Goal: Browse casually: Explore the website without a specific task or goal

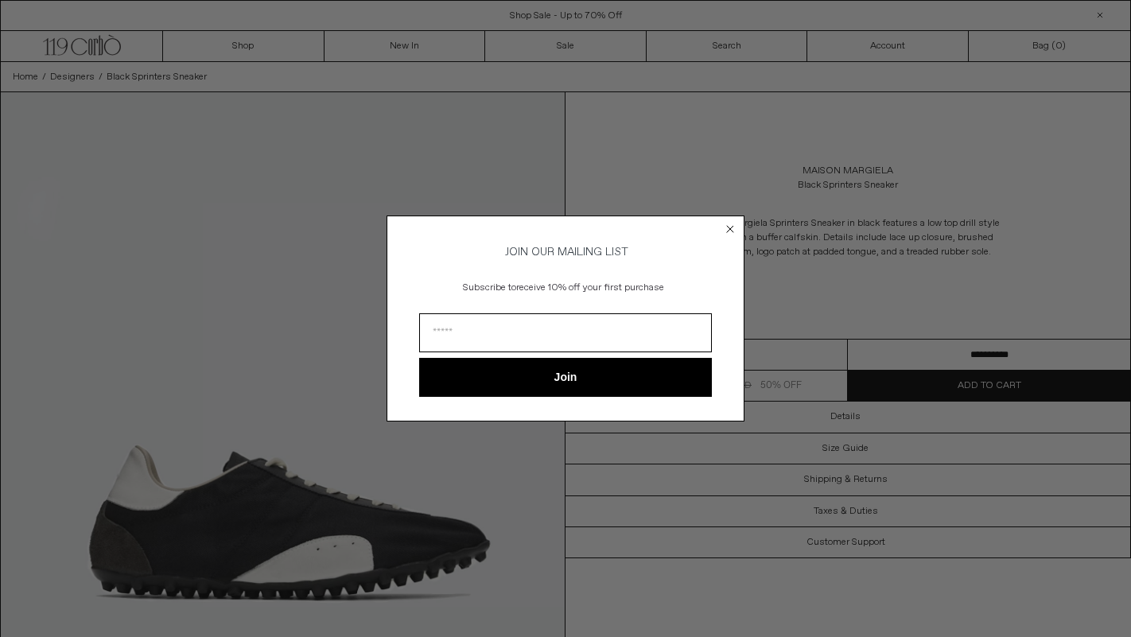
click at [736, 222] on circle "Close dialog" at bounding box center [730, 229] width 15 height 15
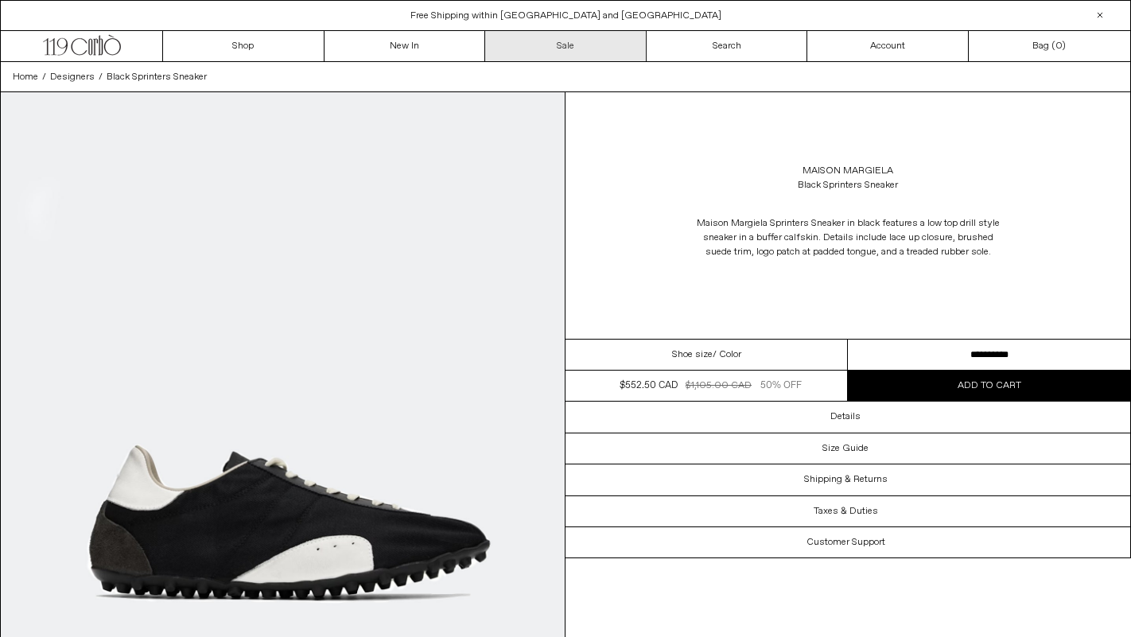
click at [574, 41] on link "Sale" at bounding box center [566, 46] width 162 height 30
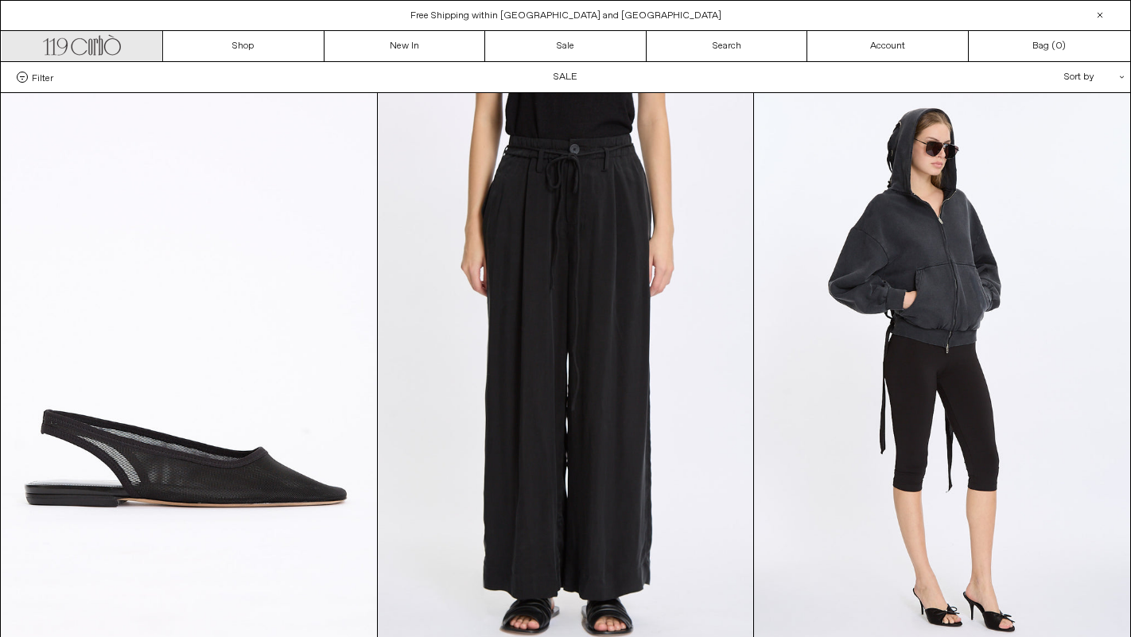
click at [92, 37] on icon ".cls-1, .cls-2 { fill: #231f20; stroke: #231f20; stroke-miterlimit: 10; stroke-…" at bounding box center [82, 43] width 78 height 23
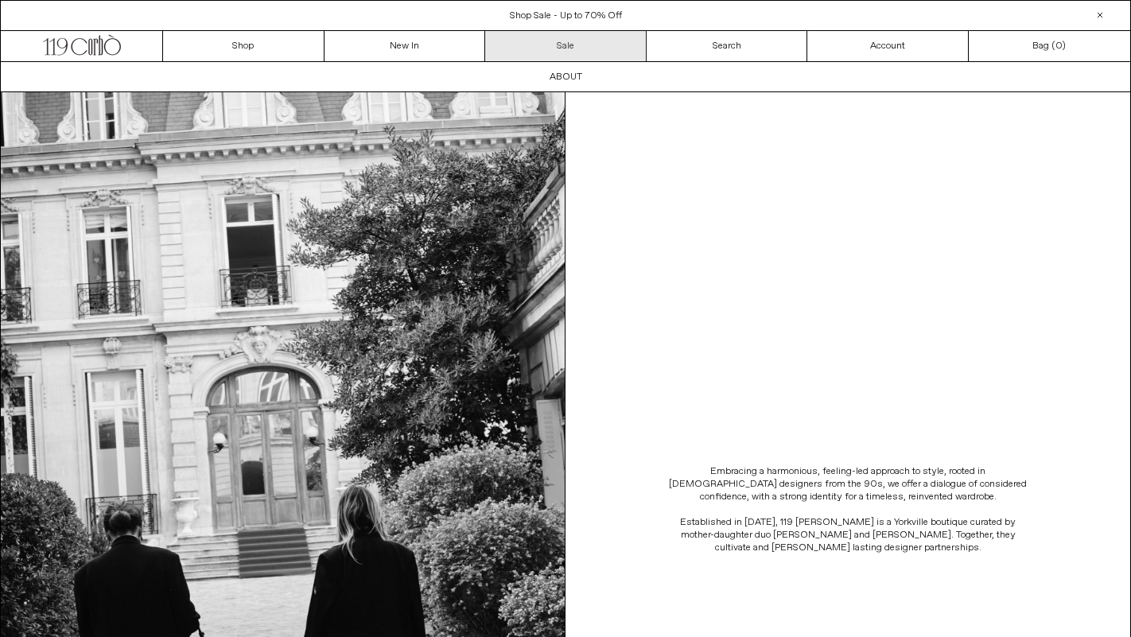
click at [534, 49] on link "Sale" at bounding box center [566, 46] width 162 height 30
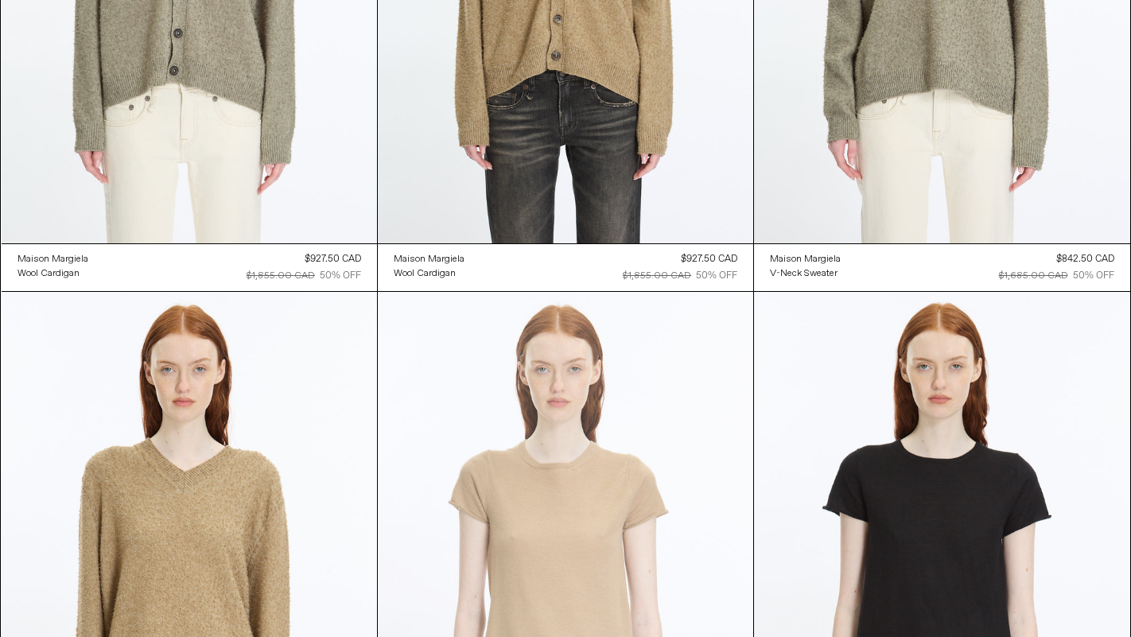
scroll to position [14382, 0]
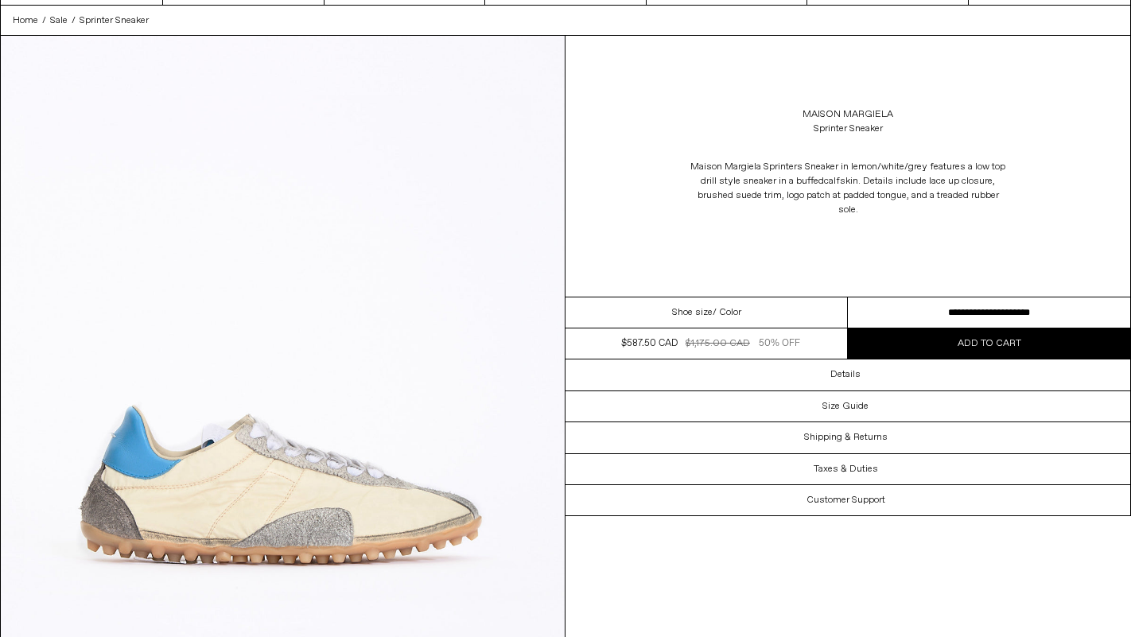
scroll to position [95, 0]
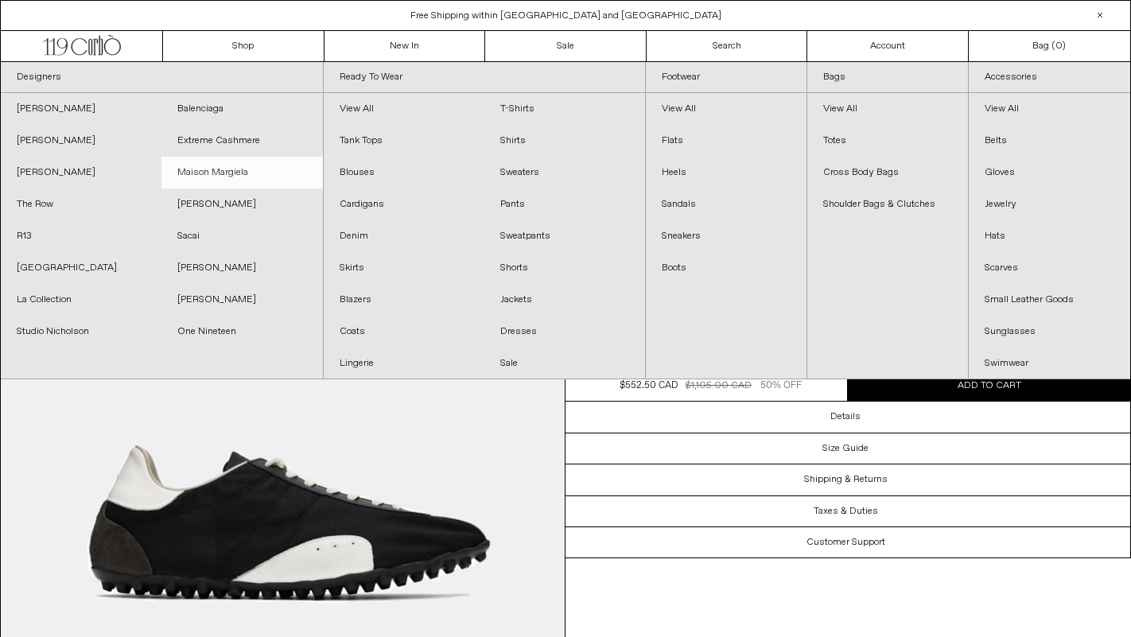
click at [206, 175] on link "Maison Margiela" at bounding box center [242, 173] width 161 height 32
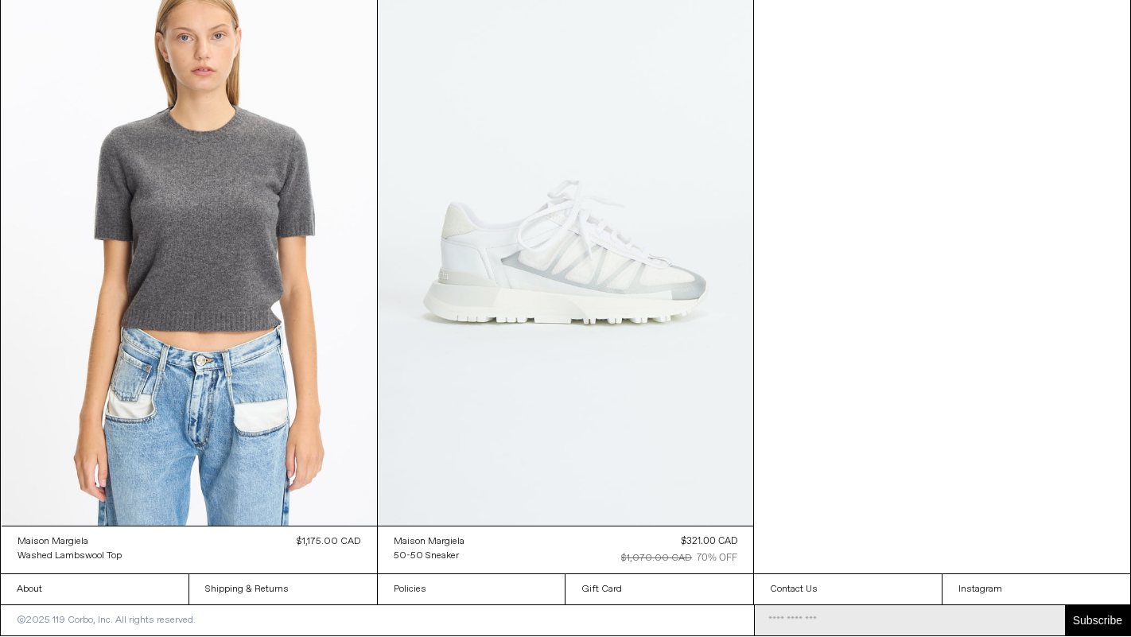
scroll to position [6864, 0]
